Goal: Information Seeking & Learning: Learn about a topic

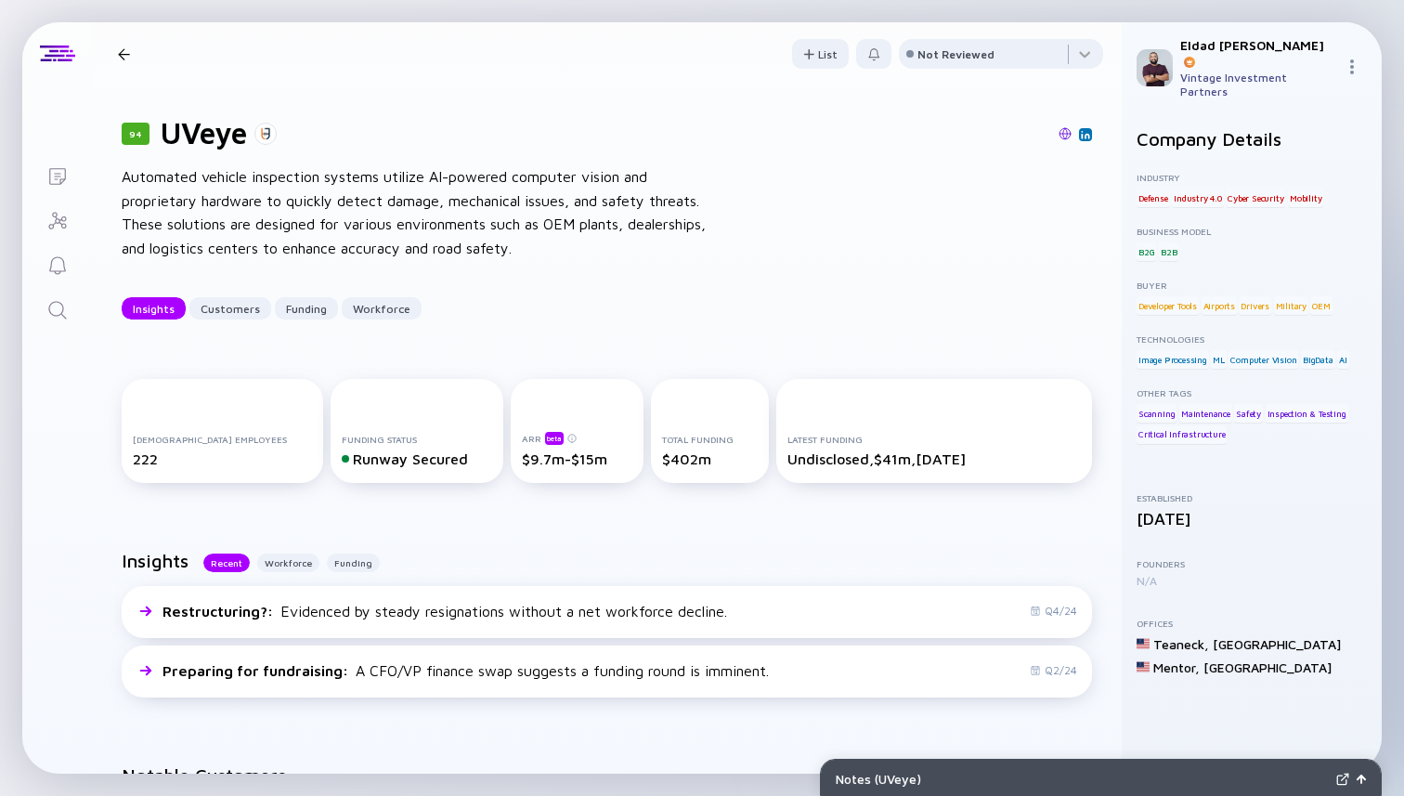
click at [130, 57] on div at bounding box center [123, 54] width 27 height 12
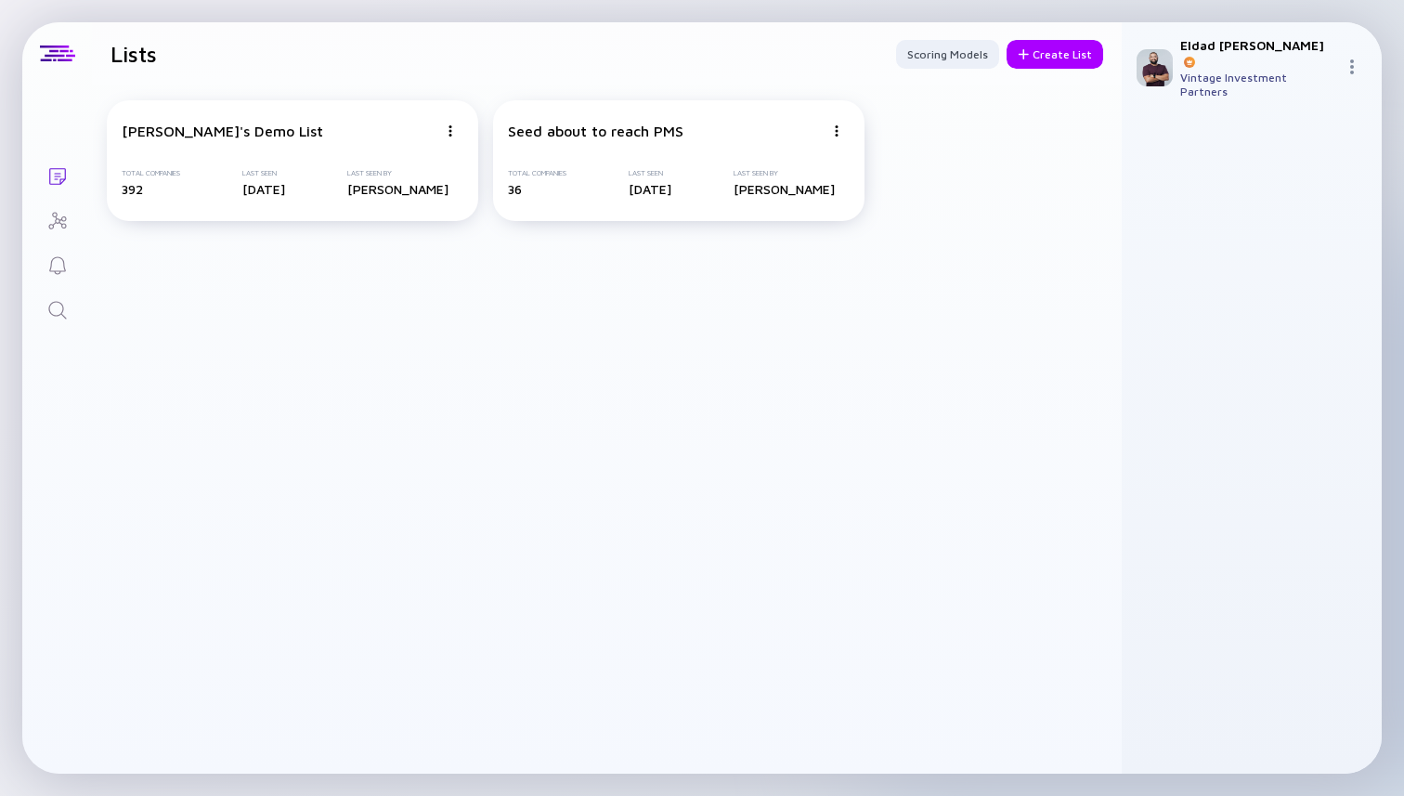
click at [57, 330] on div "Lists Lists Scoring Models Create List [PERSON_NAME]'s Demo List Total Companie…" at bounding box center [701, 397] width 1359 height 751
click at [56, 324] on link "Search" at bounding box center [57, 308] width 70 height 45
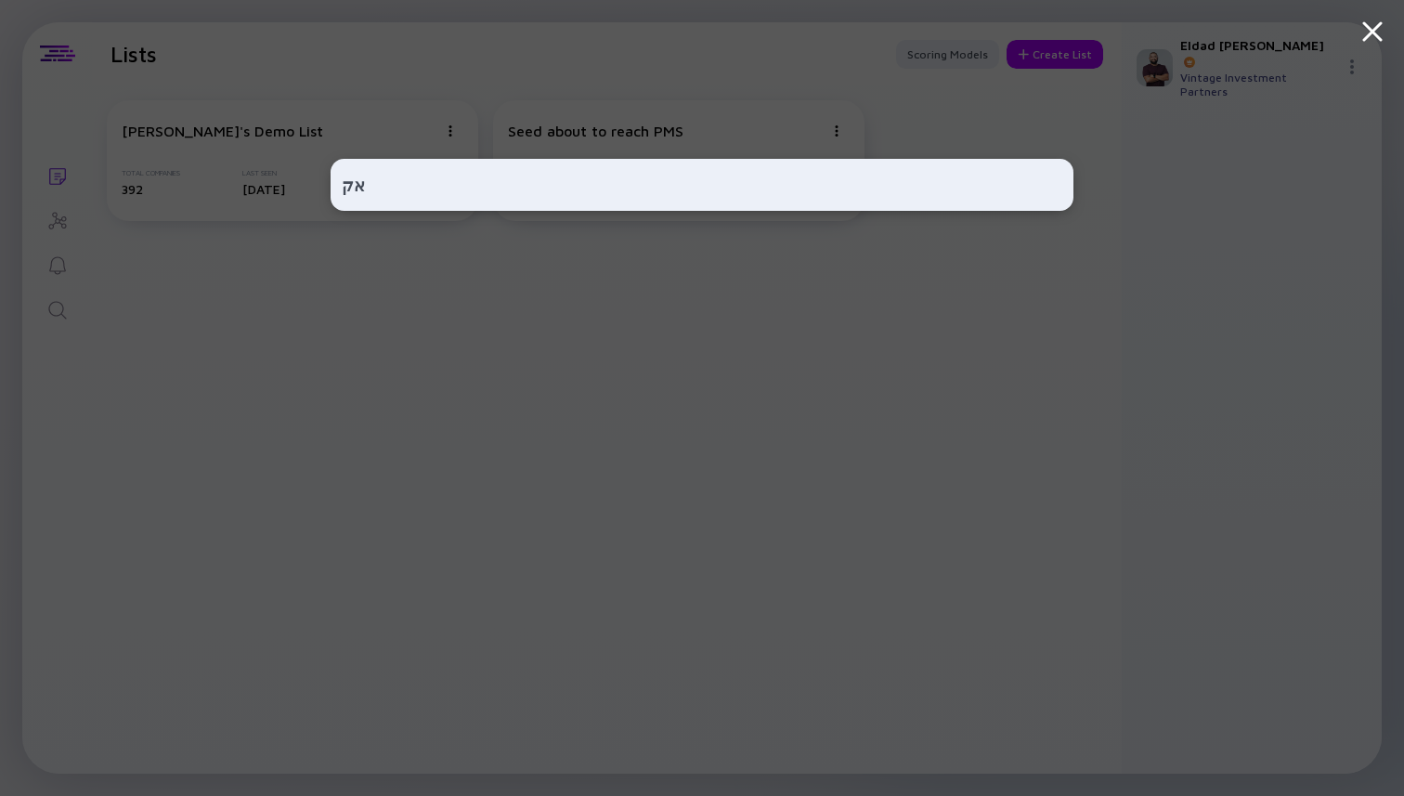
type input "א"
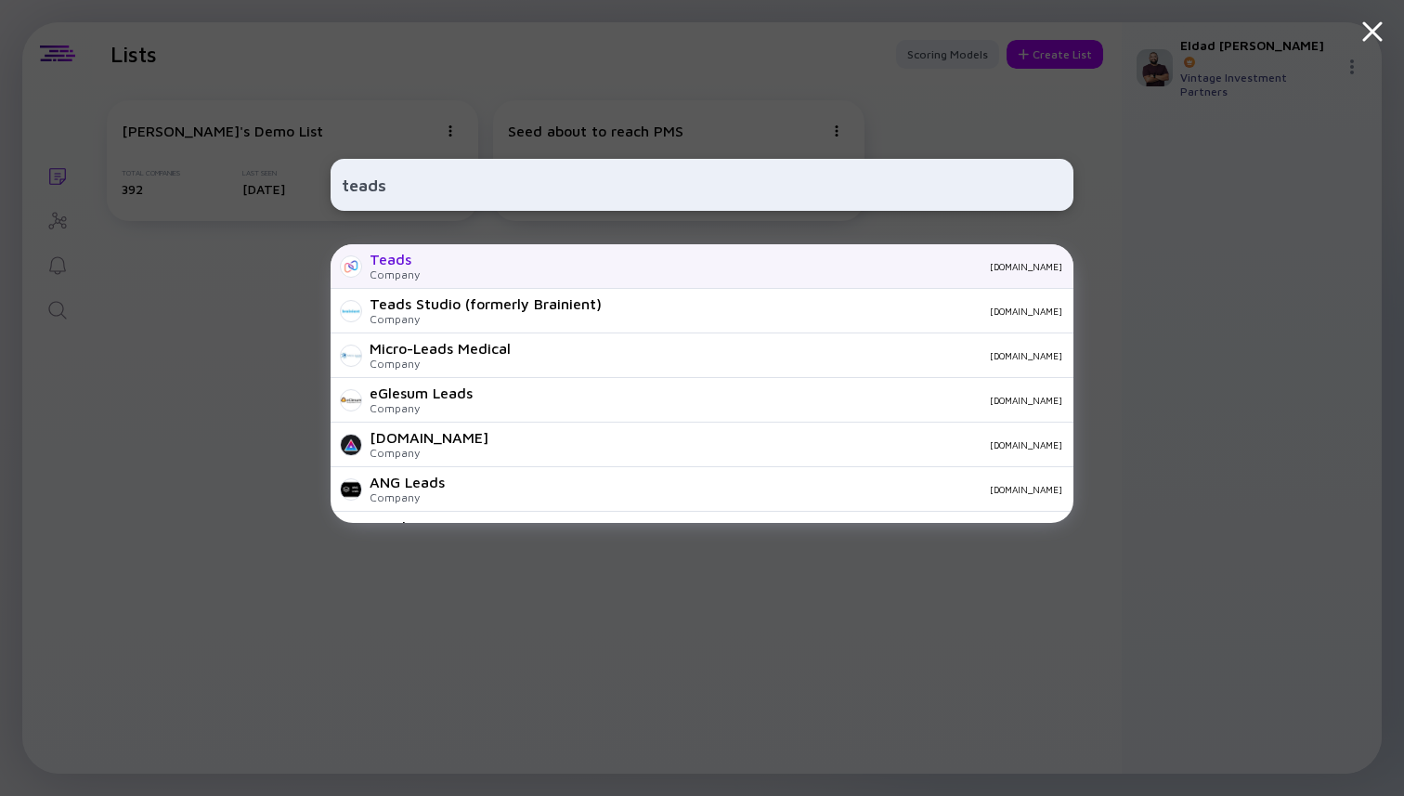
type input "teads"
click at [391, 266] on div "Teads" at bounding box center [394, 259] width 50 height 17
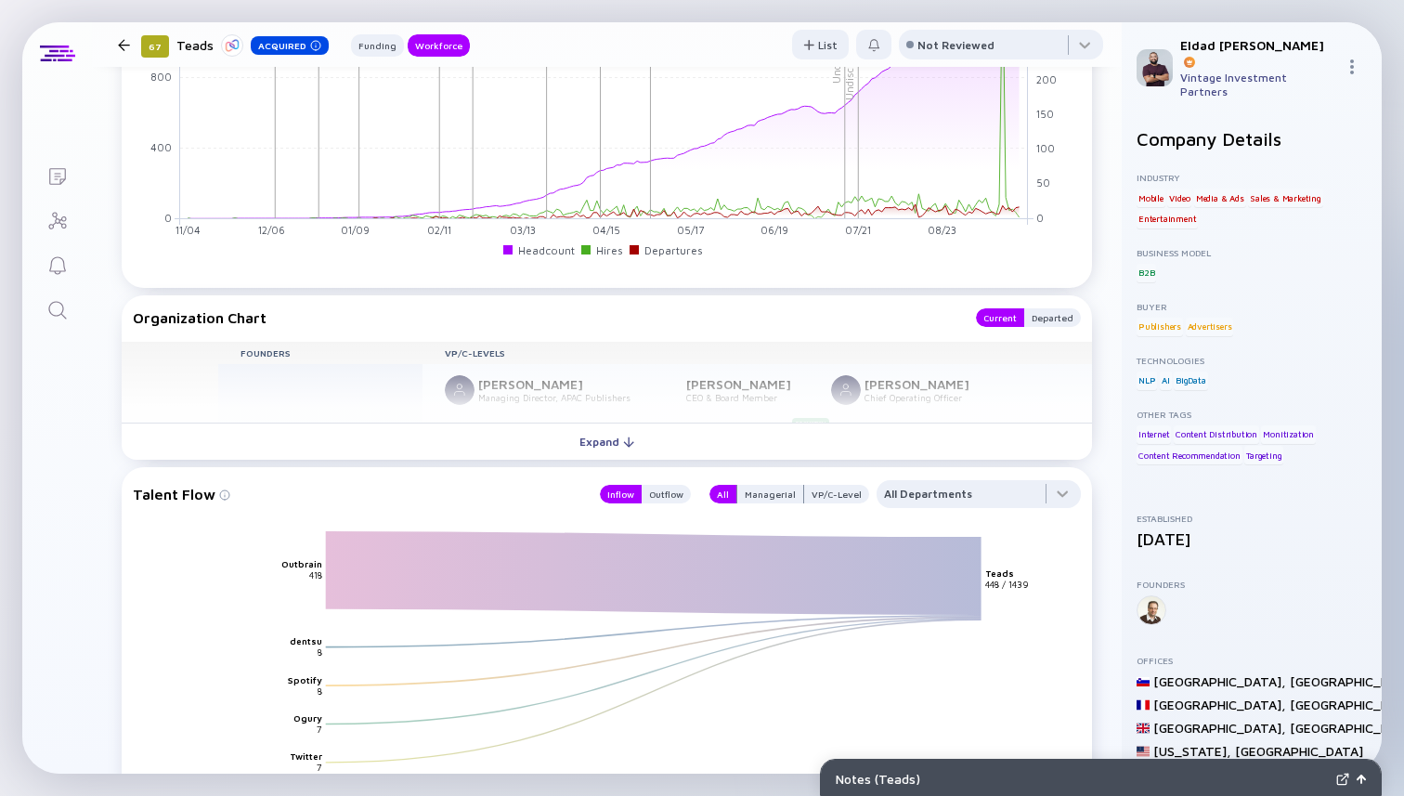
scroll to position [2029, 0]
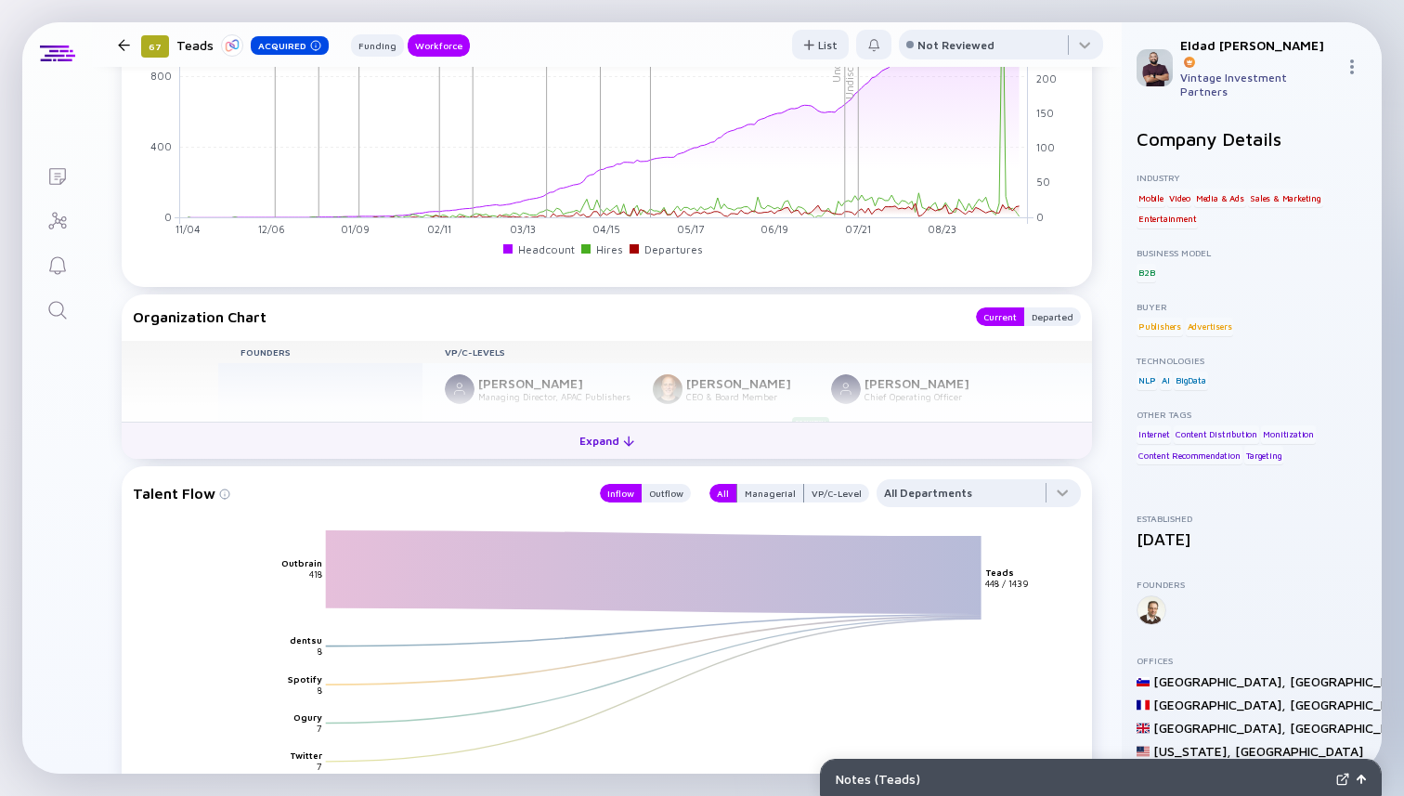
click at [622, 457] on button "Expand" at bounding box center [607, 439] width 970 height 37
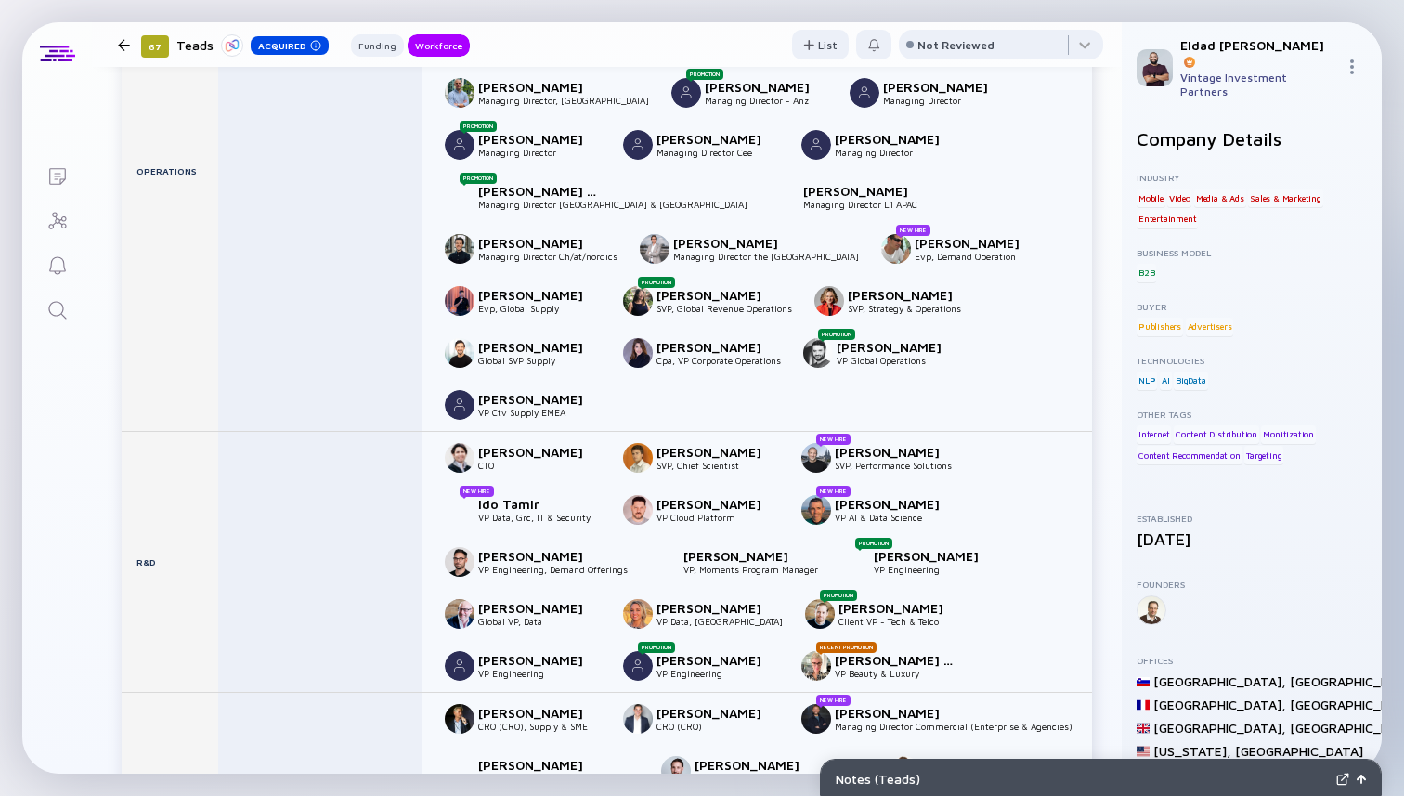
scroll to position [2480, 0]
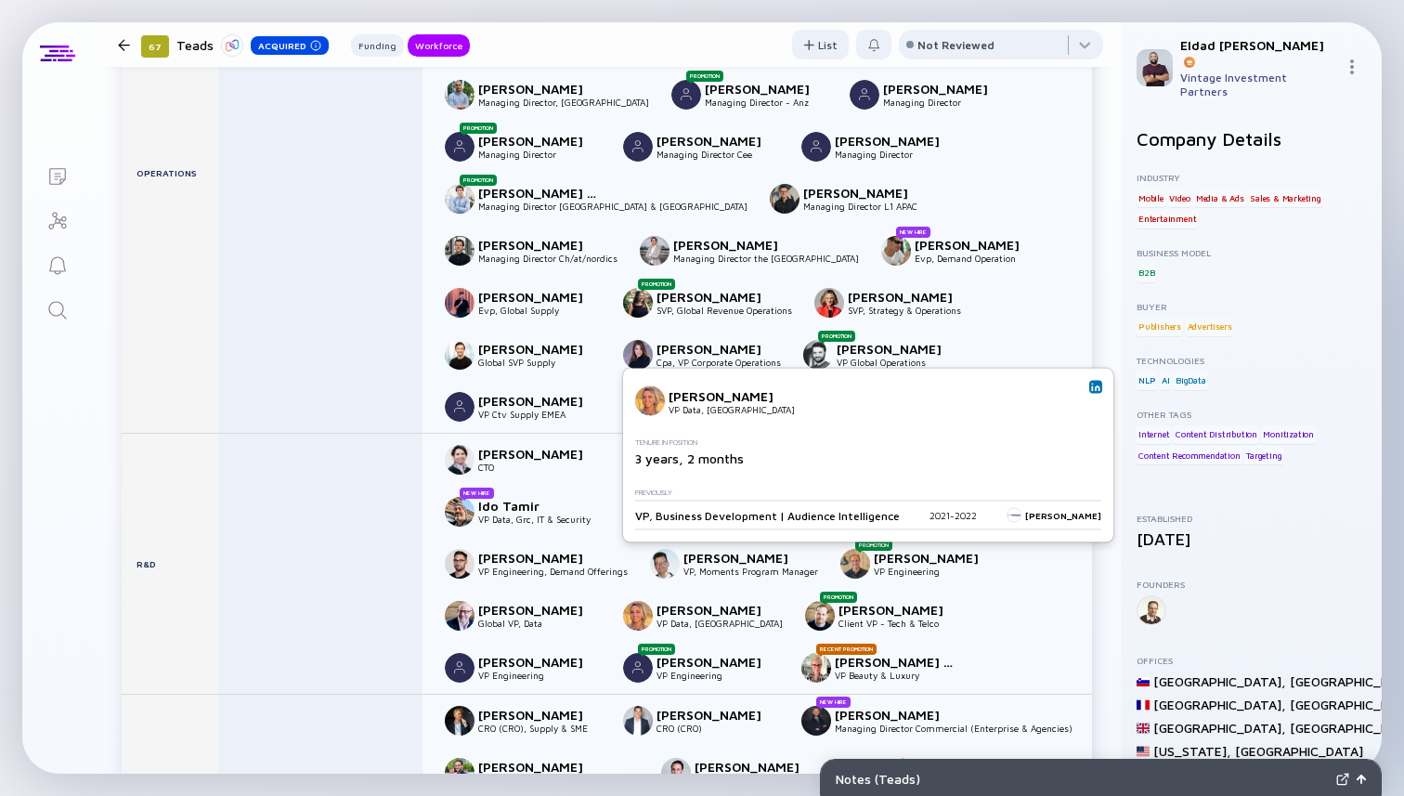
click at [1091, 389] on img at bounding box center [1095, 386] width 9 height 9
